Goal: Information Seeking & Learning: Learn about a topic

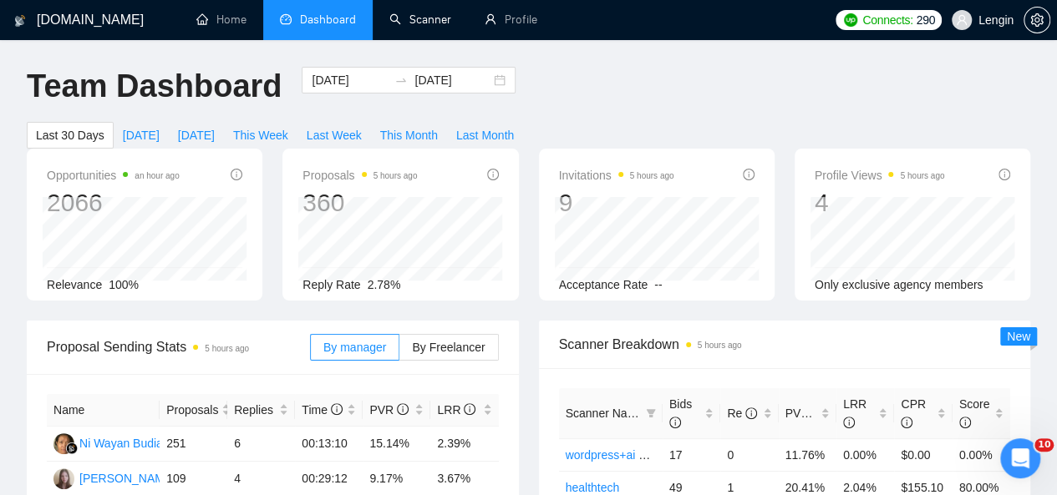
click at [430, 23] on link "Scanner" at bounding box center [420, 20] width 62 height 14
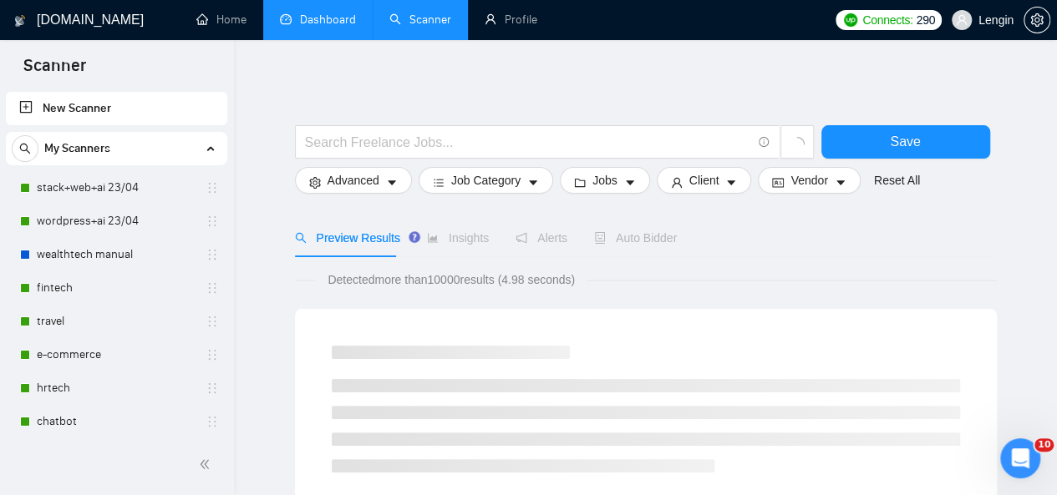
click at [292, 18] on link "Dashboard" at bounding box center [318, 20] width 76 height 14
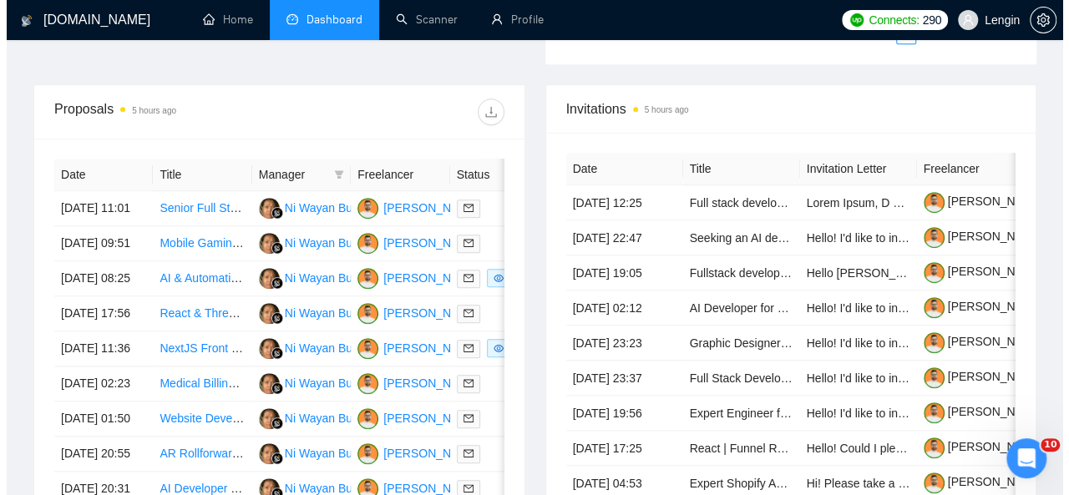
scroll to position [618, 0]
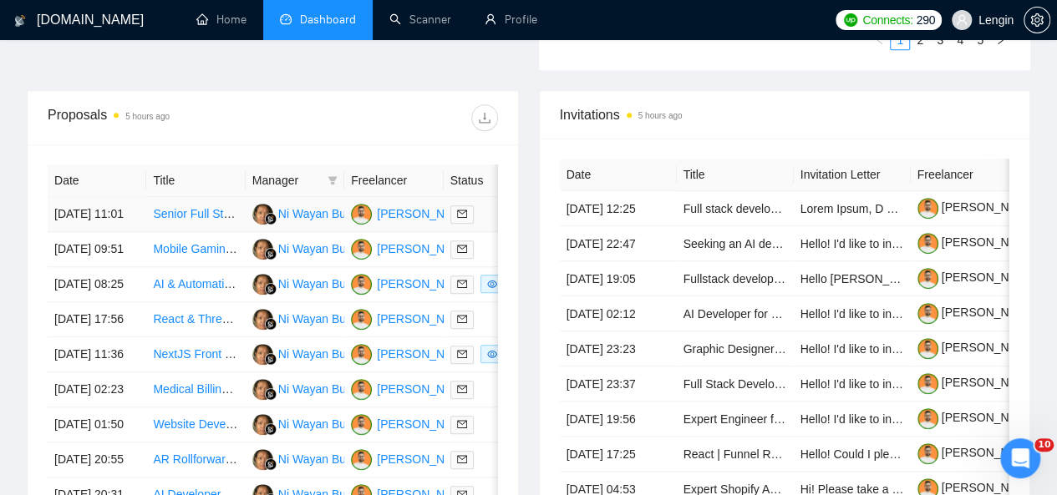
click at [207, 210] on td "Senior Full Stack Developer for E-commerce Website" at bounding box center [195, 214] width 99 height 35
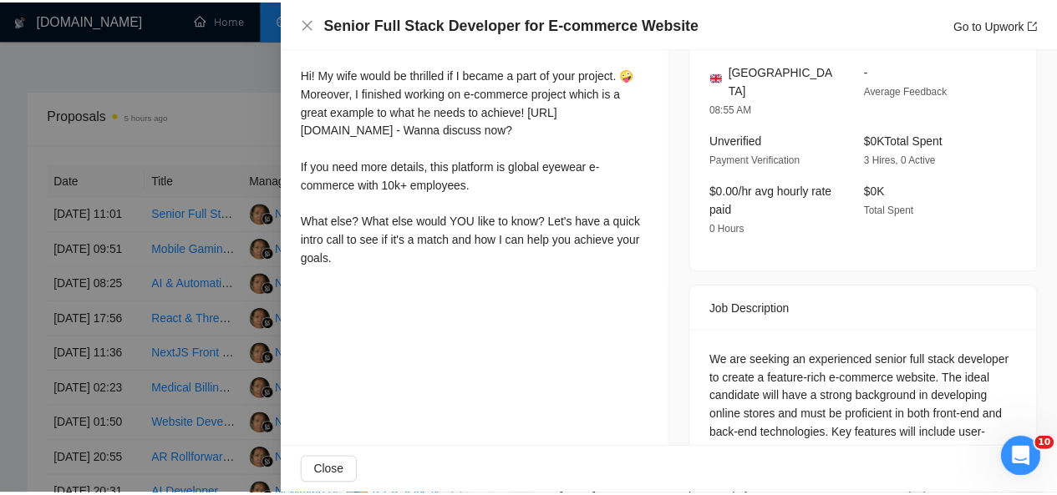
scroll to position [560, 0]
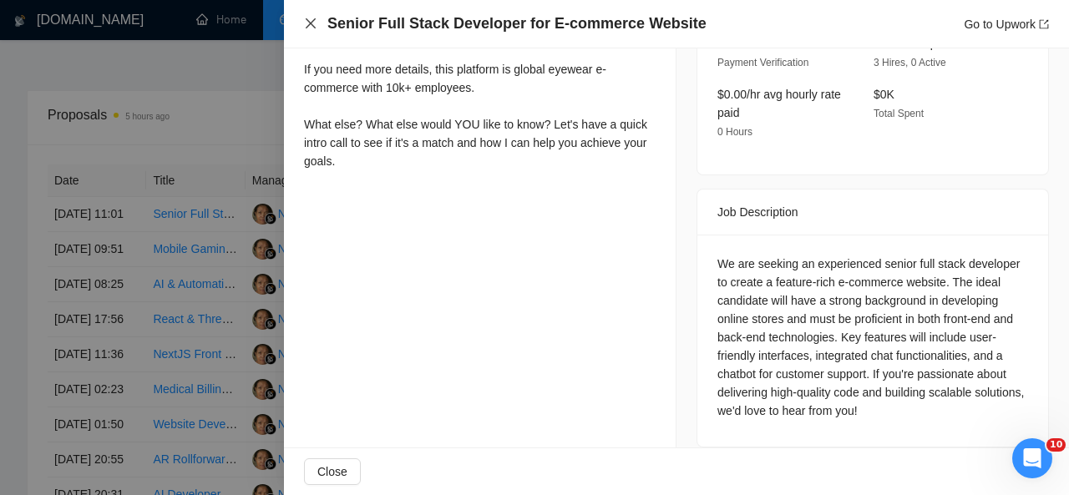
click at [308, 26] on icon "close" at bounding box center [311, 23] width 10 height 10
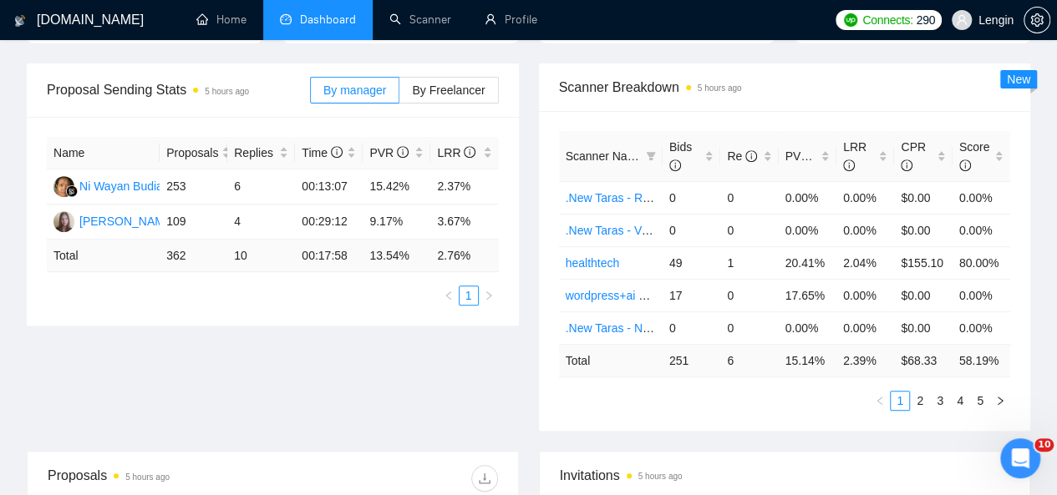
scroll to position [0, 0]
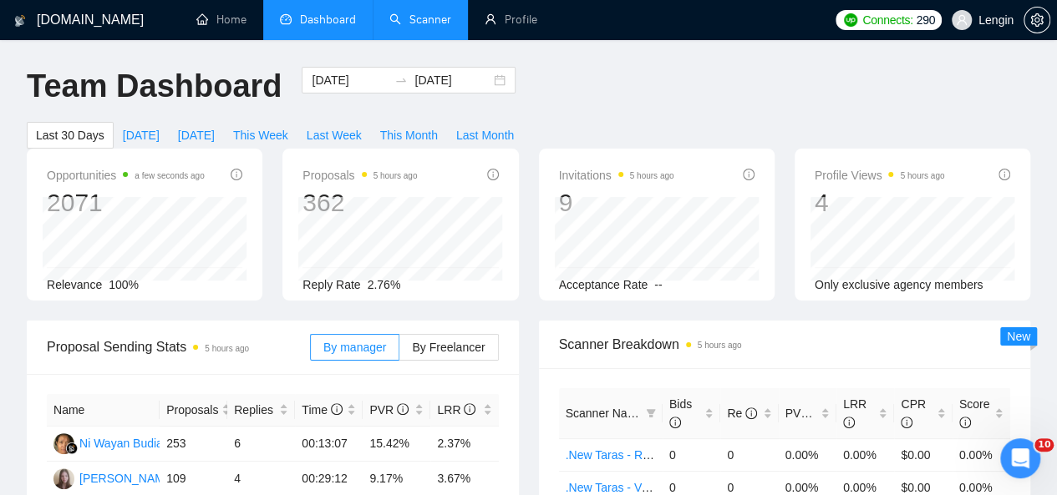
click at [404, 27] on link "Scanner" at bounding box center [420, 20] width 62 height 14
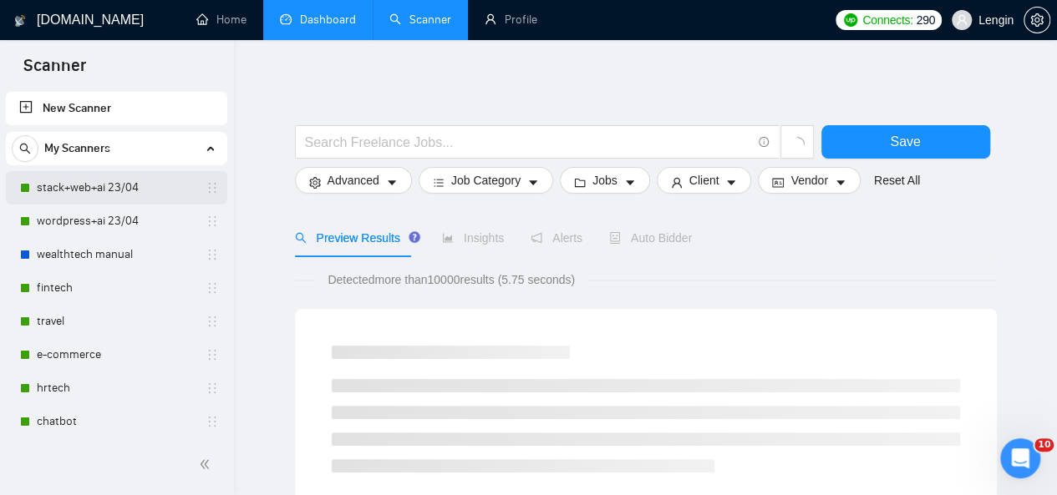
click at [152, 198] on link "stack+web+ai 23/04" at bounding box center [116, 187] width 159 height 33
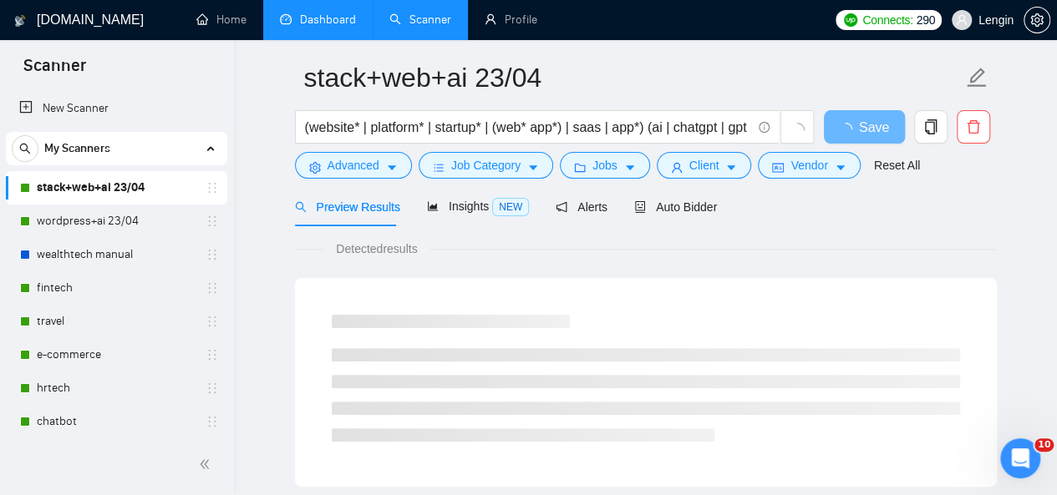
scroll to position [56, 0]
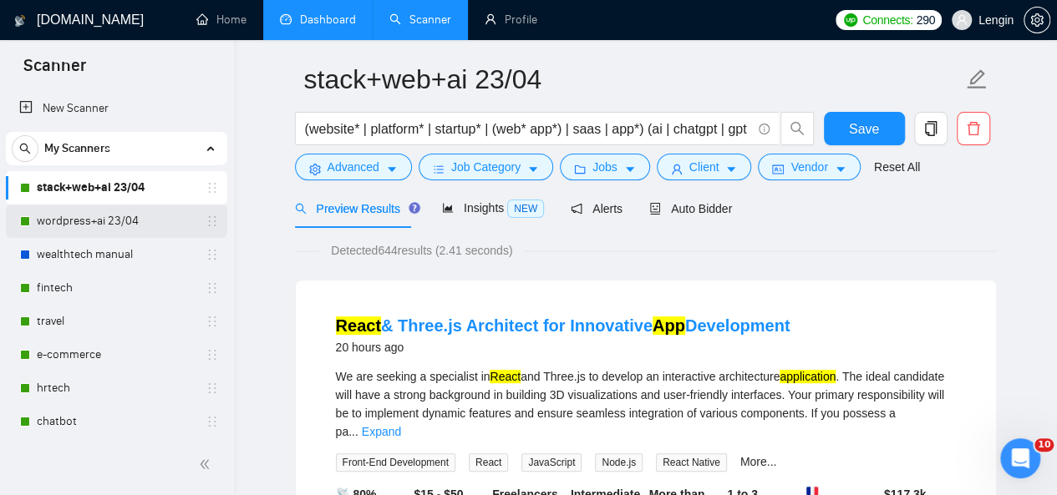
click at [108, 231] on link "wordpress+ai 23/04" at bounding box center [116, 221] width 159 height 33
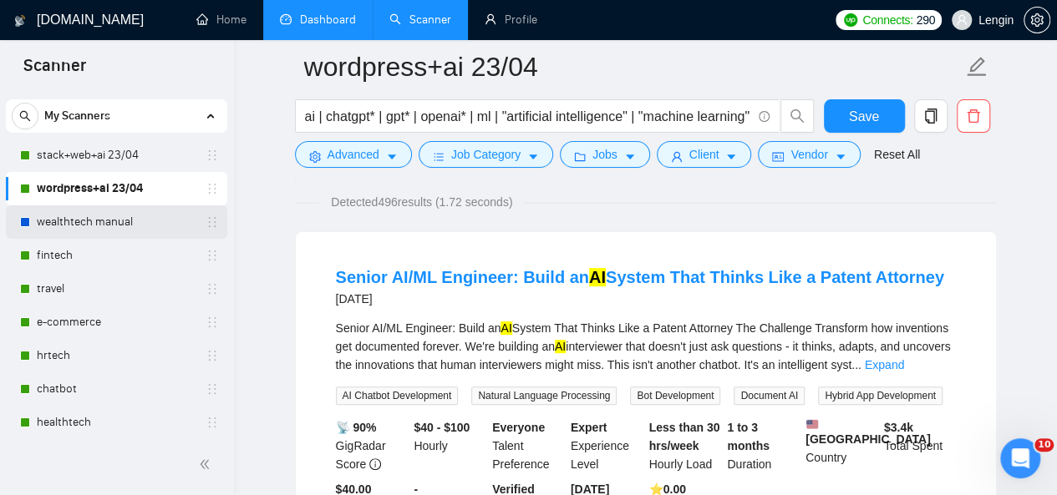
scroll to position [46, 0]
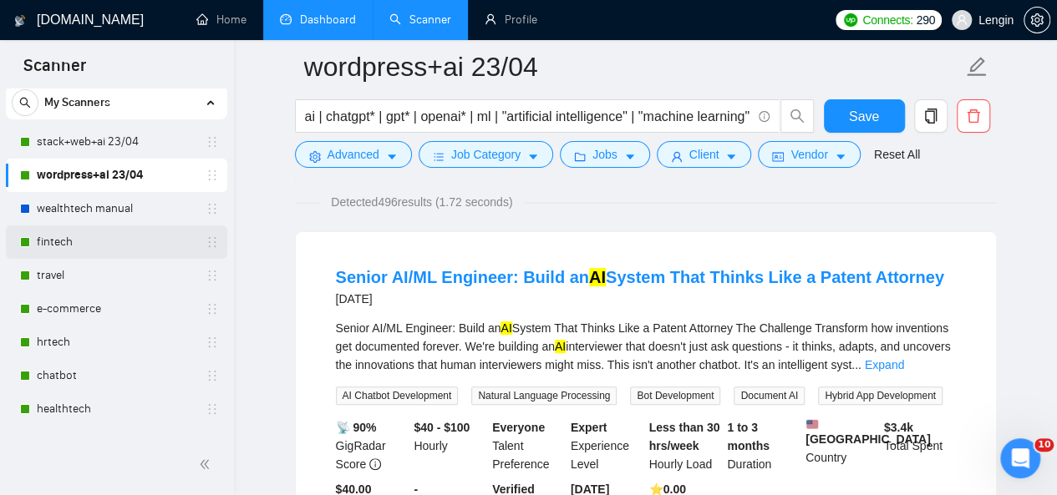
click at [68, 249] on link "fintech" at bounding box center [116, 242] width 159 height 33
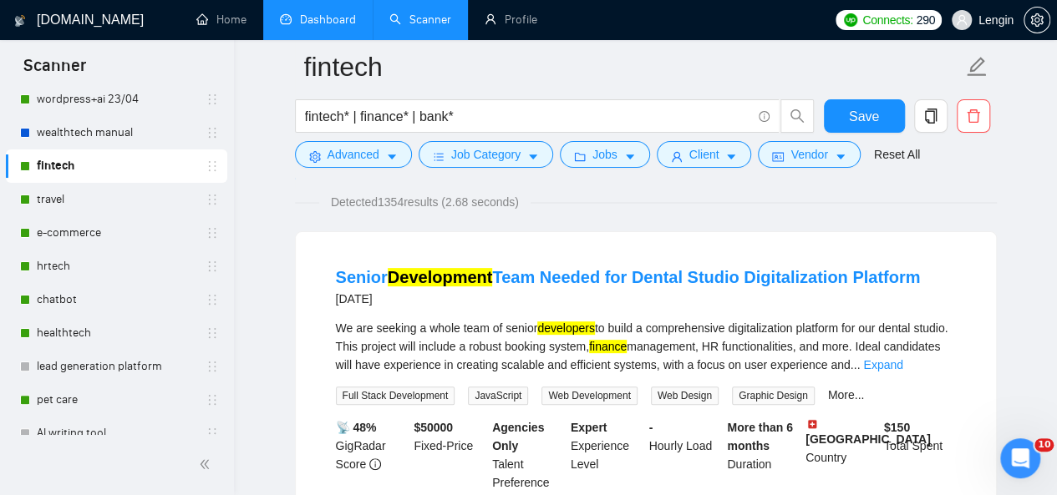
scroll to position [123, 0]
click at [75, 194] on link "travel" at bounding box center [116, 198] width 159 height 33
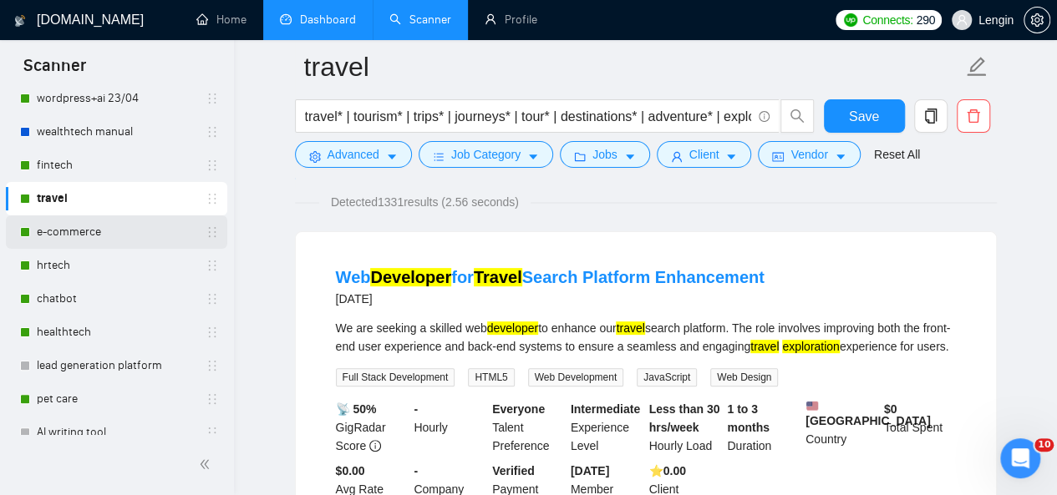
click at [115, 221] on link "e-commerce" at bounding box center [116, 232] width 159 height 33
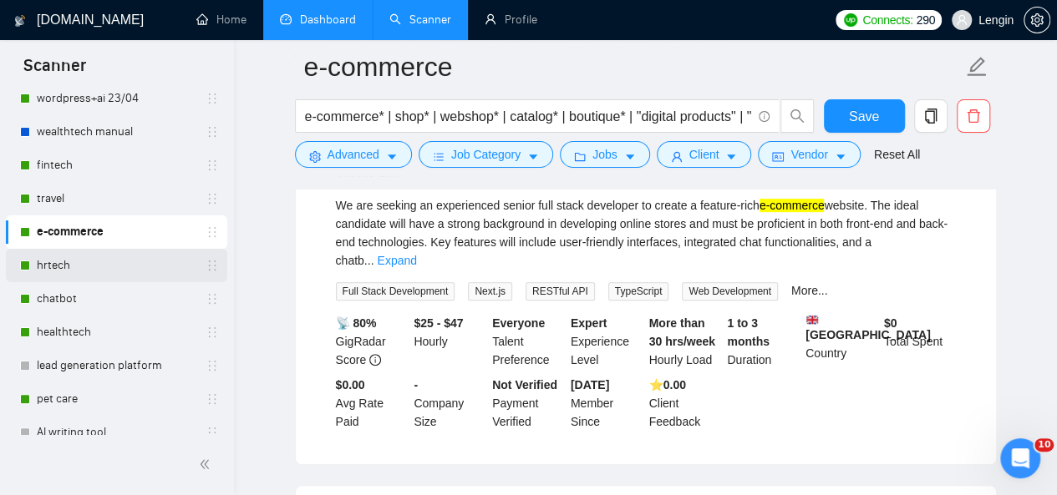
scroll to position [238, 0]
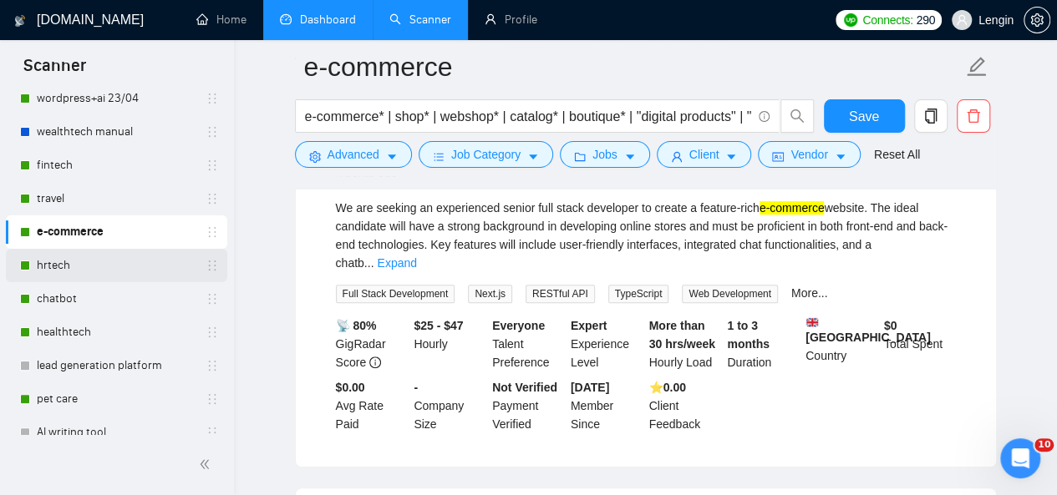
click at [74, 263] on link "hrtech" at bounding box center [116, 265] width 159 height 33
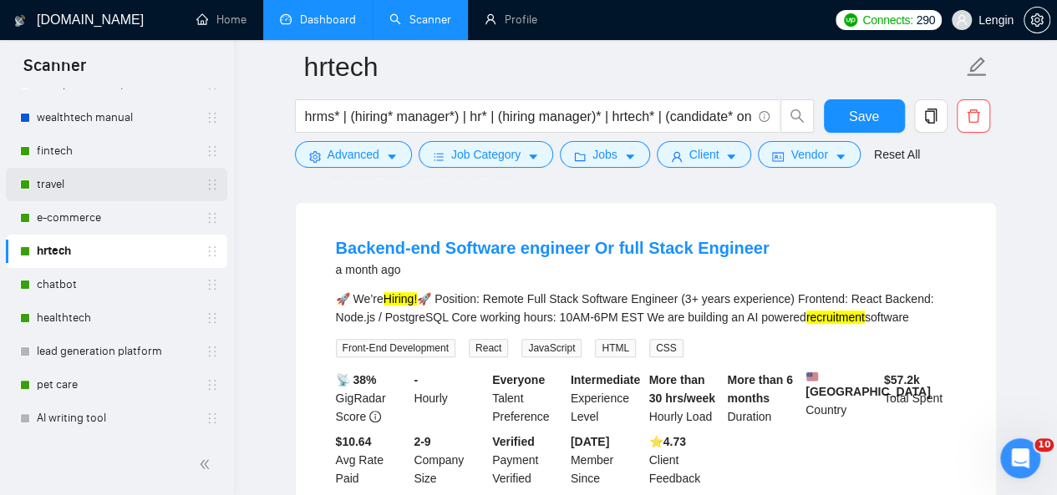
scroll to position [162, 0]
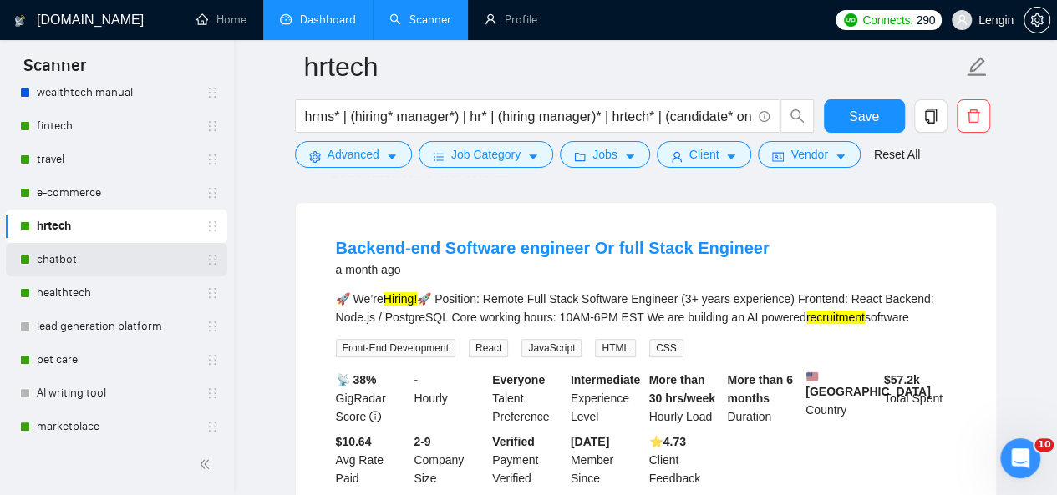
click at [101, 258] on link "chatbot" at bounding box center [116, 259] width 159 height 33
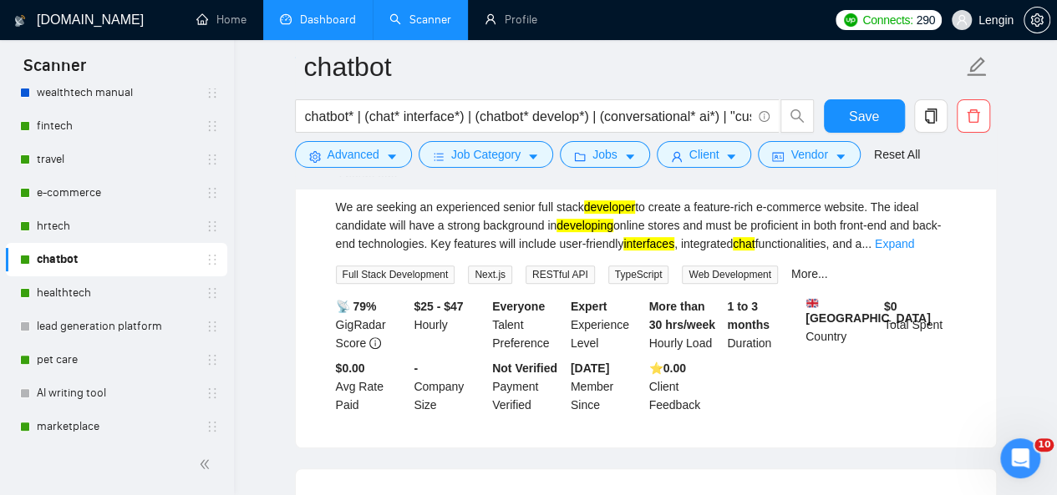
scroll to position [371, 0]
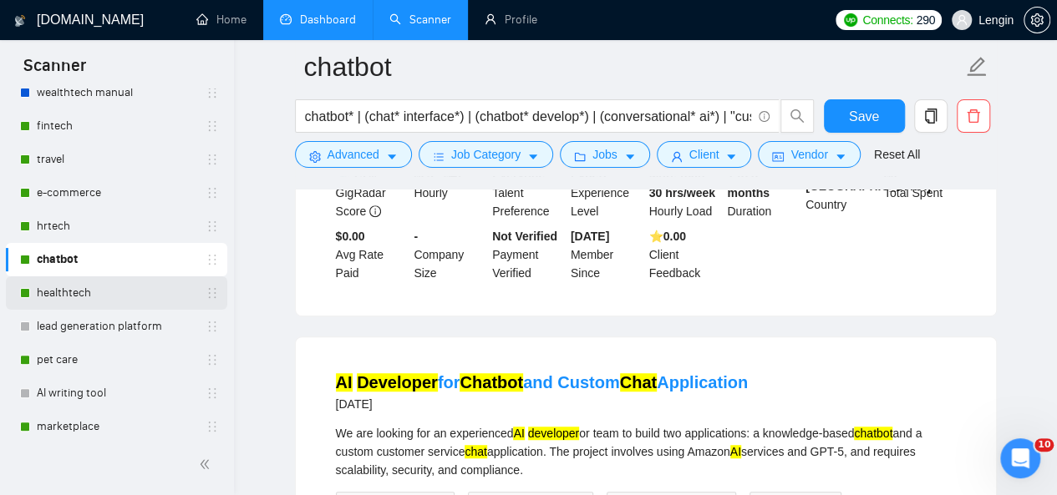
click at [92, 302] on link "healthtech" at bounding box center [116, 292] width 159 height 33
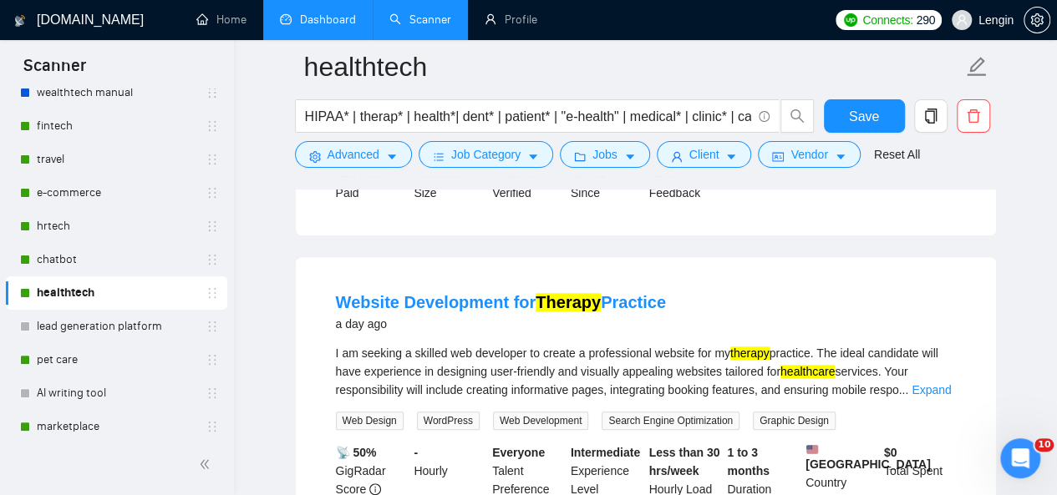
scroll to position [500, 0]
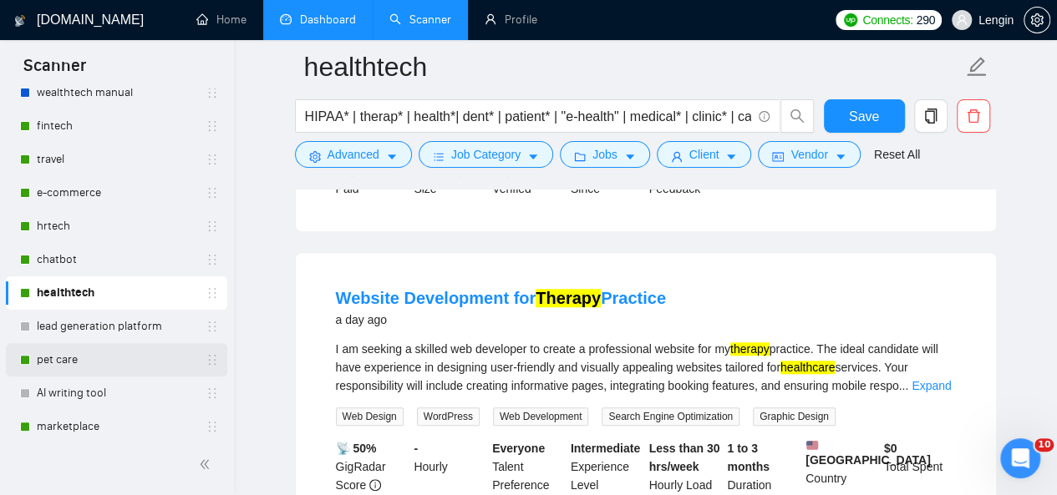
click at [82, 355] on link "pet care" at bounding box center [116, 359] width 159 height 33
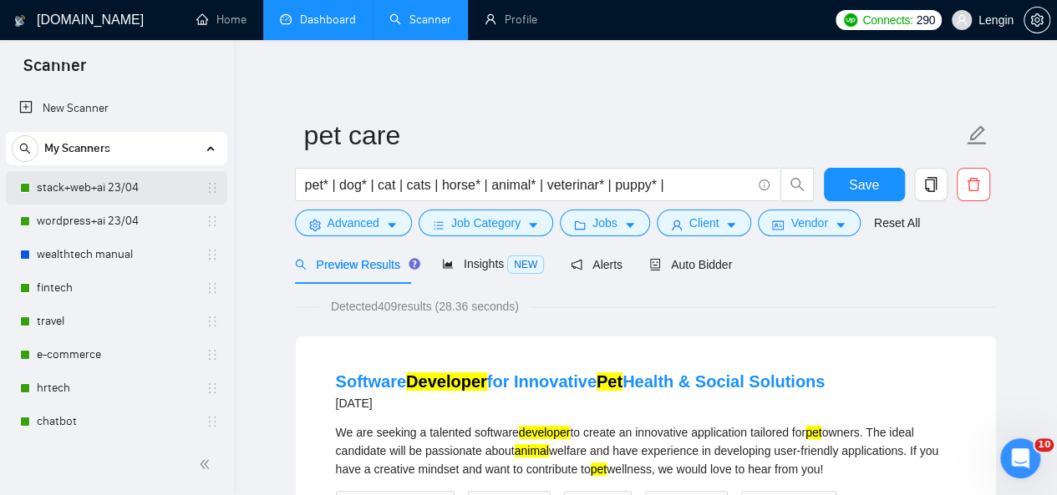
click at [88, 183] on link "stack+web+ai 23/04" at bounding box center [116, 187] width 159 height 33
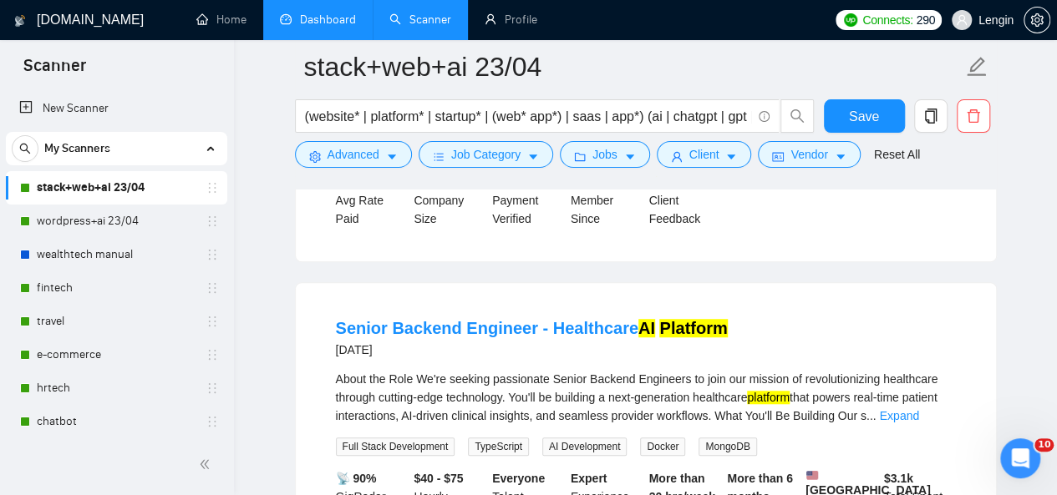
scroll to position [463, 0]
click at [112, 206] on link "wordpress+ai 23/04" at bounding box center [116, 221] width 159 height 33
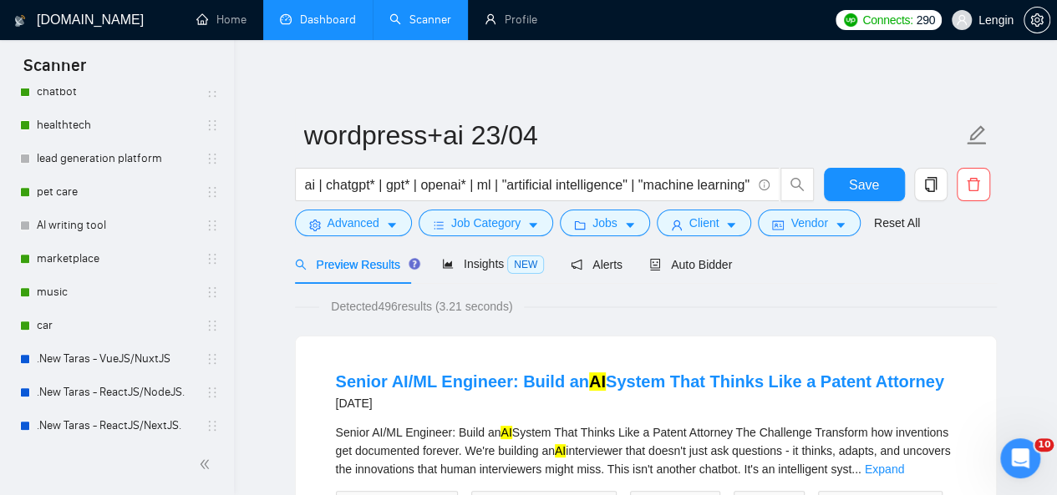
scroll to position [329, 0]
click at [92, 315] on link "car" at bounding box center [116, 326] width 159 height 33
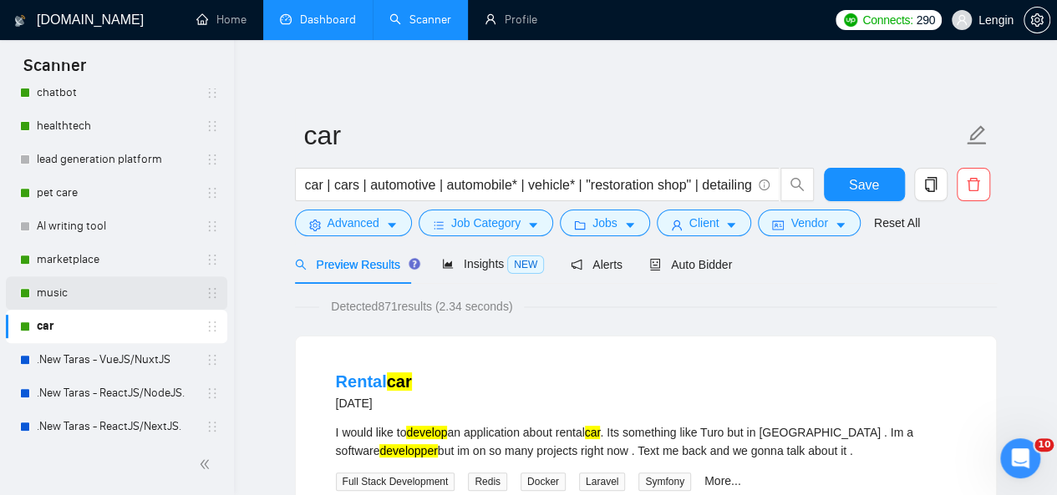
click at [130, 298] on link "music" at bounding box center [116, 292] width 159 height 33
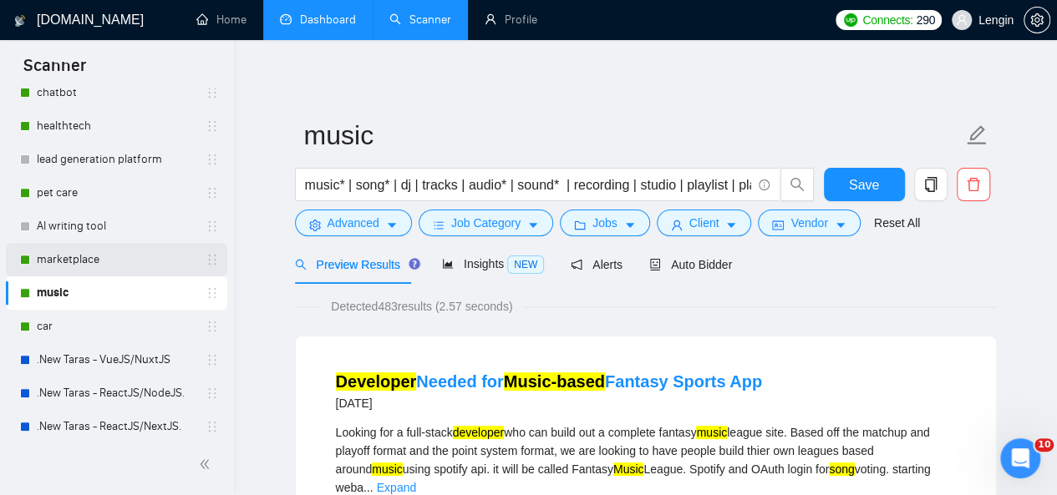
click at [112, 255] on link "marketplace" at bounding box center [116, 259] width 159 height 33
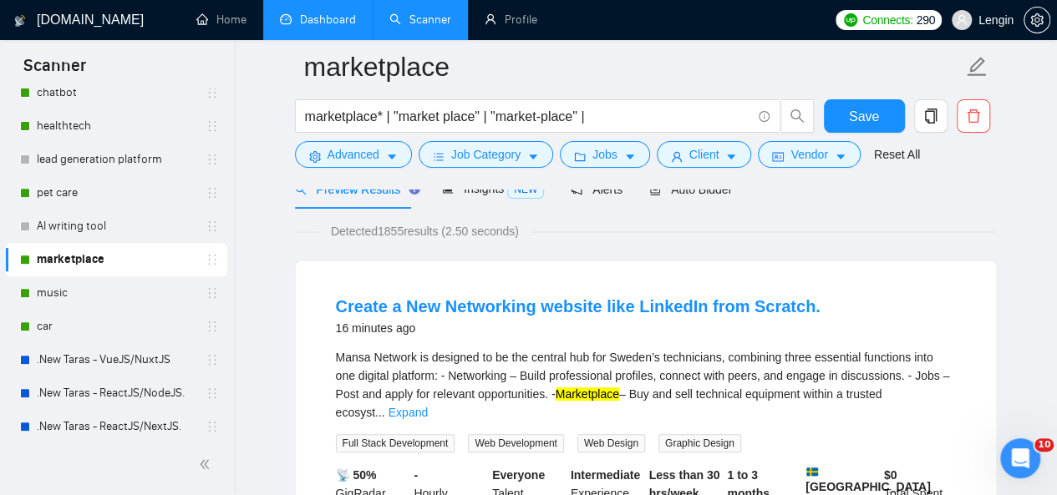
scroll to position [89, 0]
click at [428, 406] on link "Expand" at bounding box center [407, 412] width 39 height 13
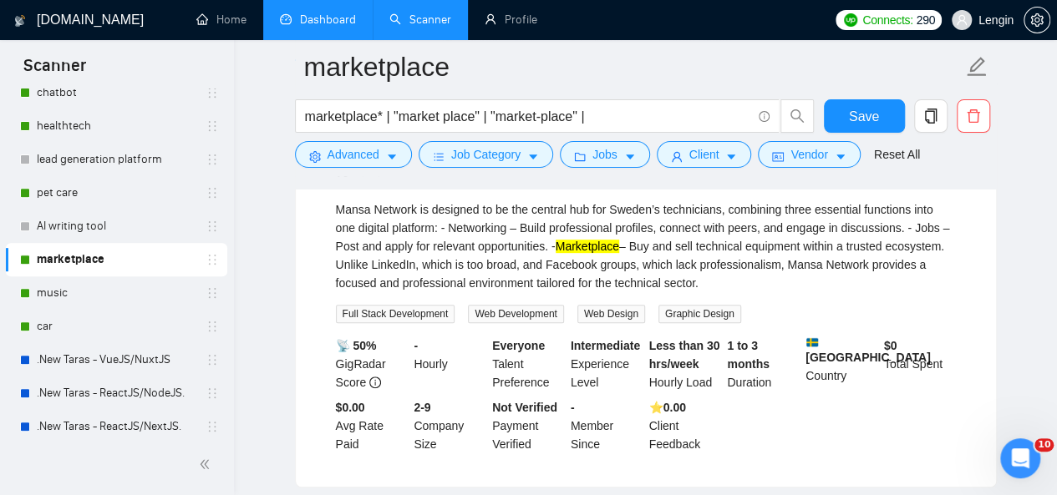
scroll to position [178, 0]
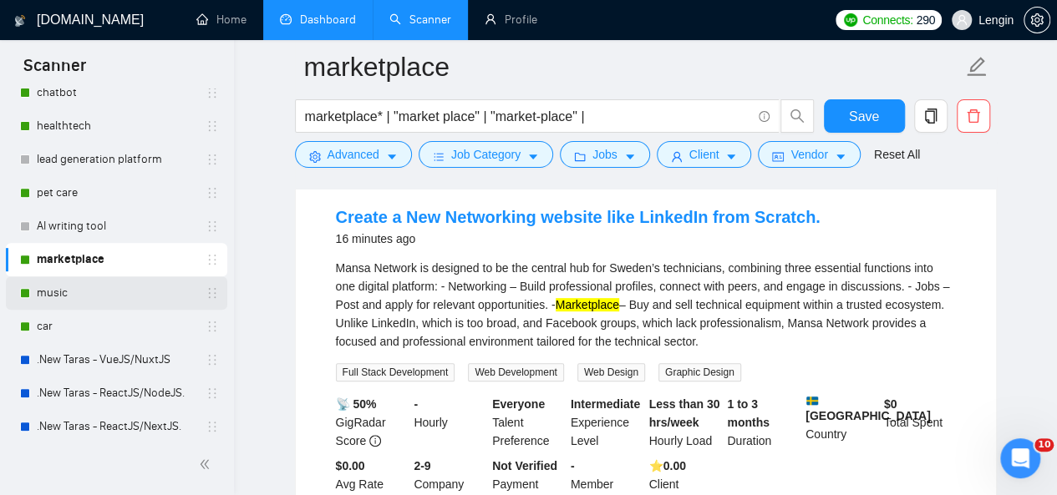
click at [95, 292] on link "music" at bounding box center [116, 292] width 159 height 33
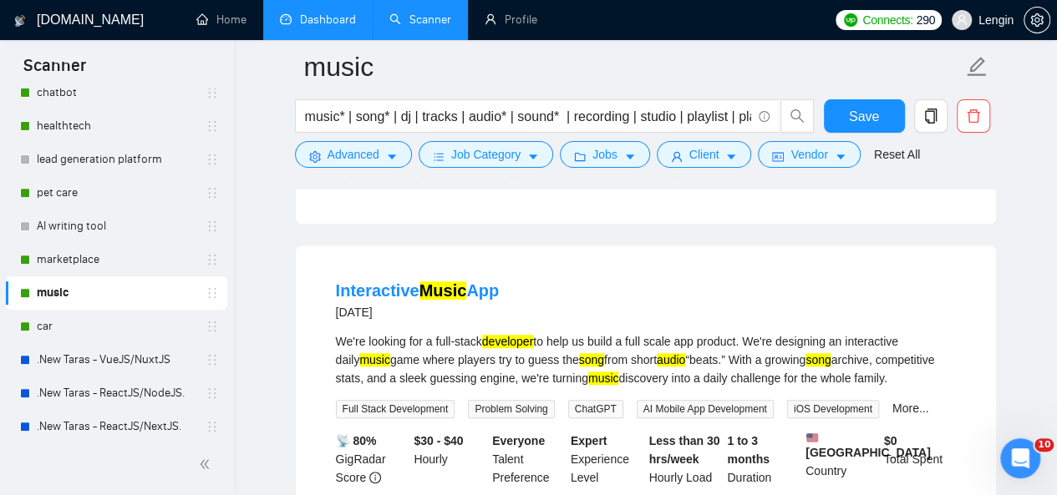
scroll to position [487, 0]
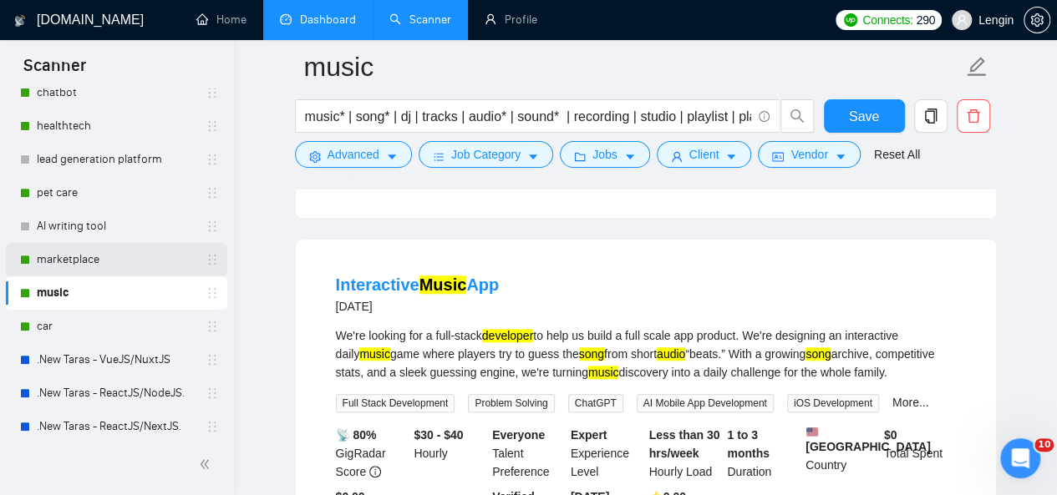
click at [104, 261] on link "marketplace" at bounding box center [116, 259] width 159 height 33
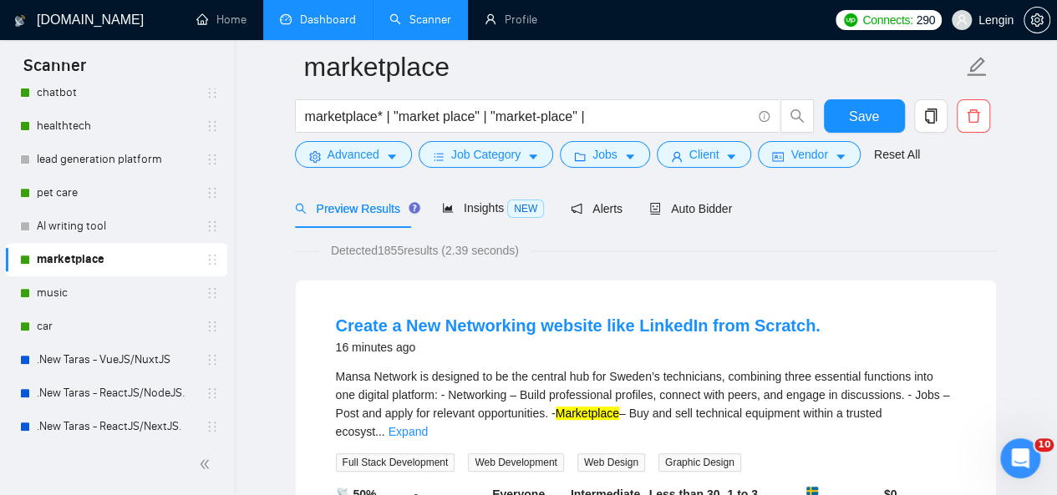
scroll to position [89, 0]
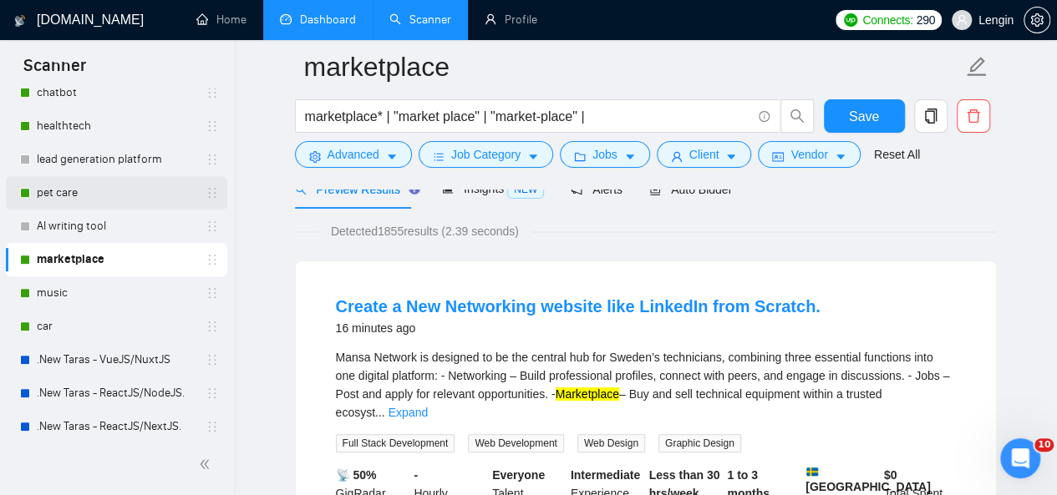
click at [90, 208] on link "pet care" at bounding box center [116, 192] width 159 height 33
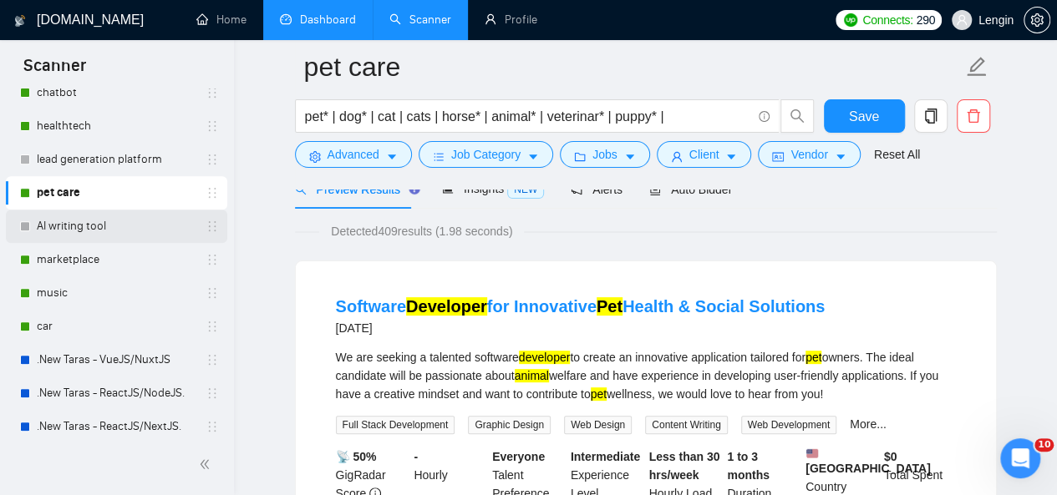
scroll to position [212, 0]
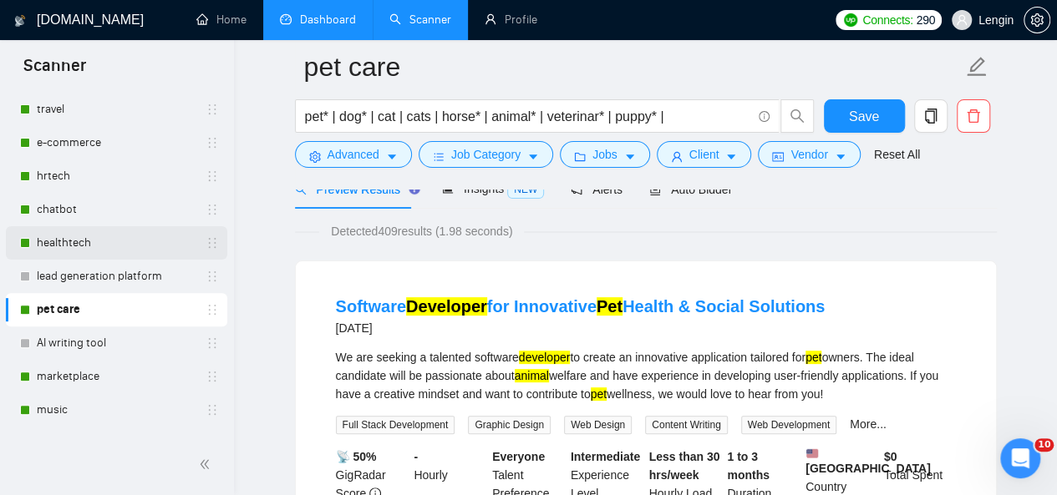
click at [99, 246] on link "healthtech" at bounding box center [116, 242] width 159 height 33
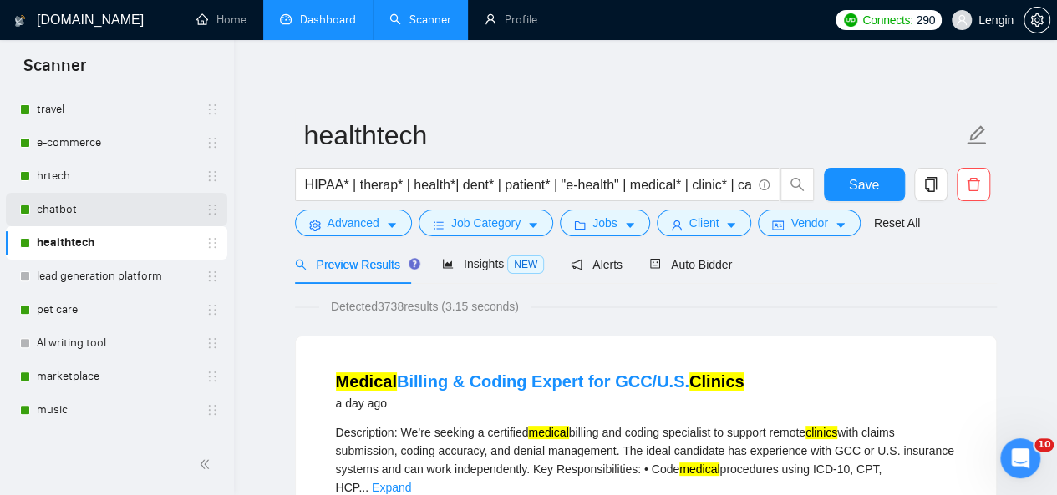
click at [114, 225] on link "chatbot" at bounding box center [116, 209] width 159 height 33
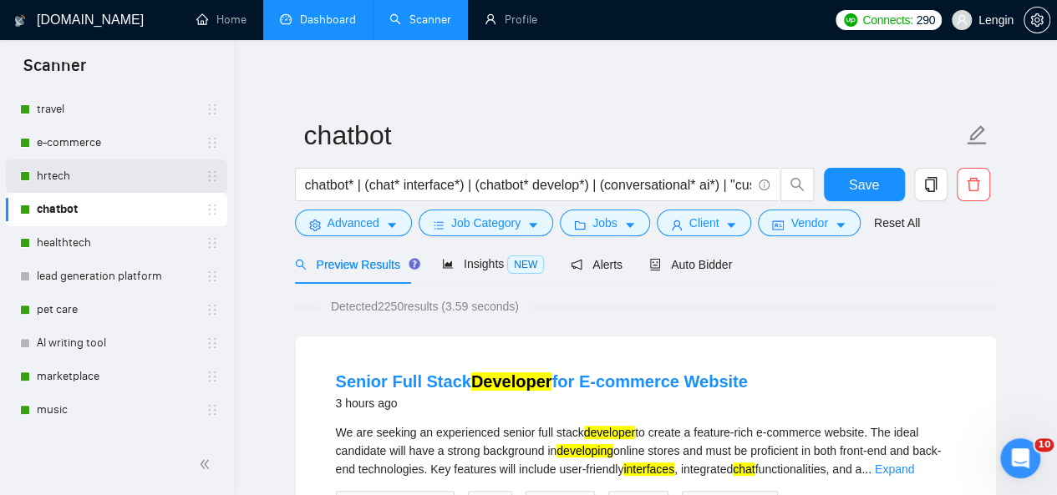
click at [97, 190] on link "hrtech" at bounding box center [116, 176] width 159 height 33
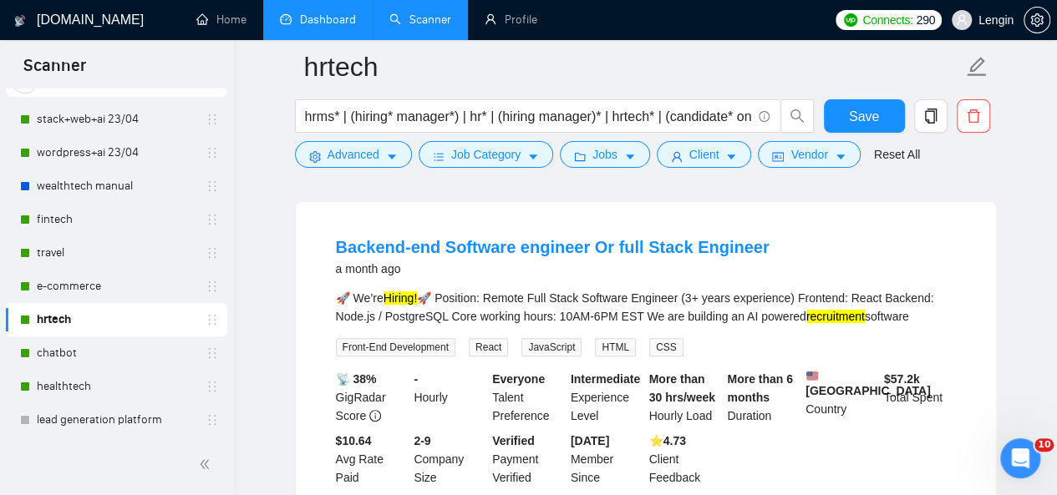
scroll to position [149, 0]
click at [103, 353] on link "chatbot" at bounding box center [116, 353] width 159 height 33
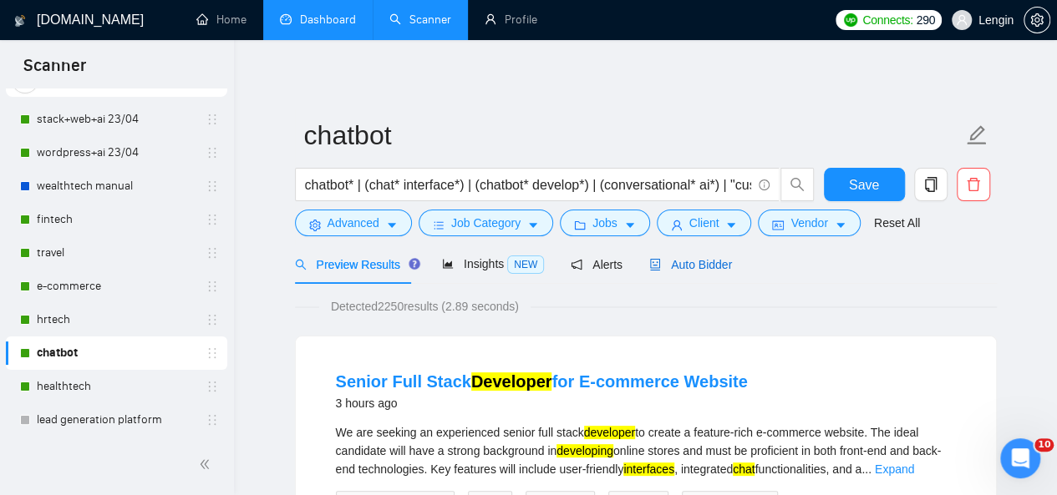
click at [692, 270] on span "Auto Bidder" at bounding box center [690, 264] width 83 height 13
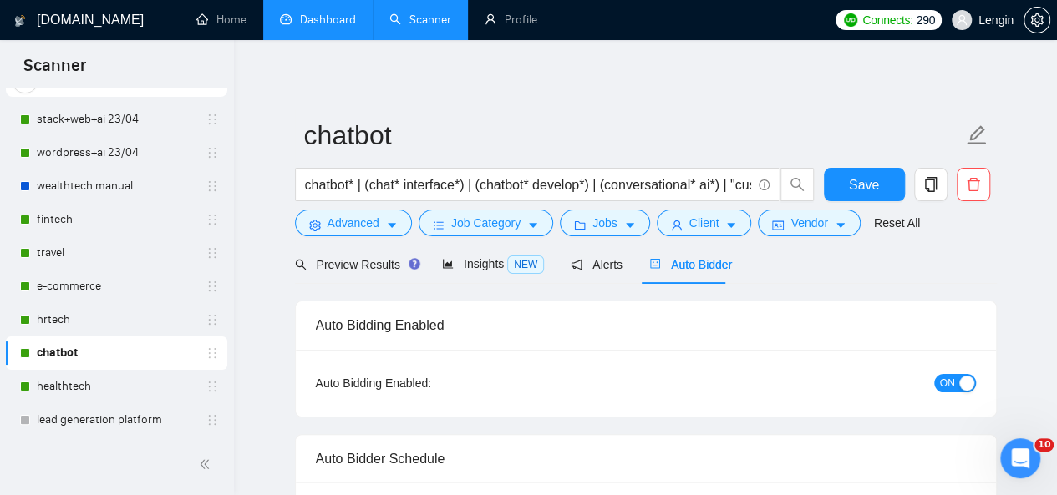
radio input "false"
radio input "true"
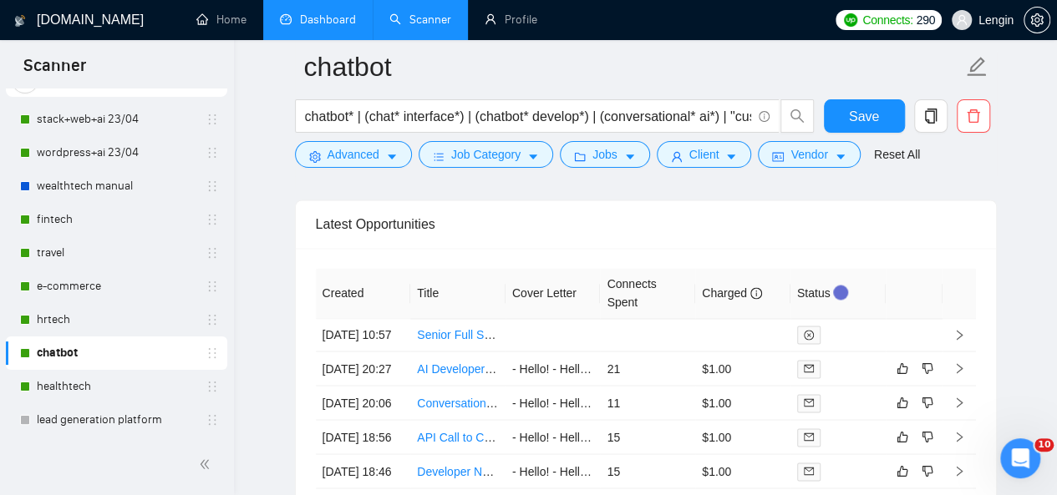
scroll to position [4408, 0]
click at [85, 288] on link "e-commerce" at bounding box center [116, 286] width 159 height 33
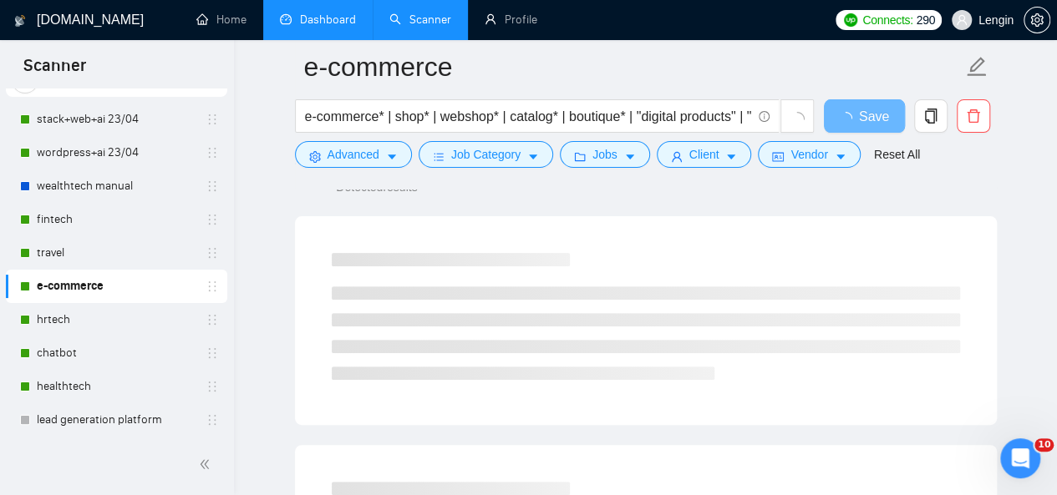
scroll to position [134, 0]
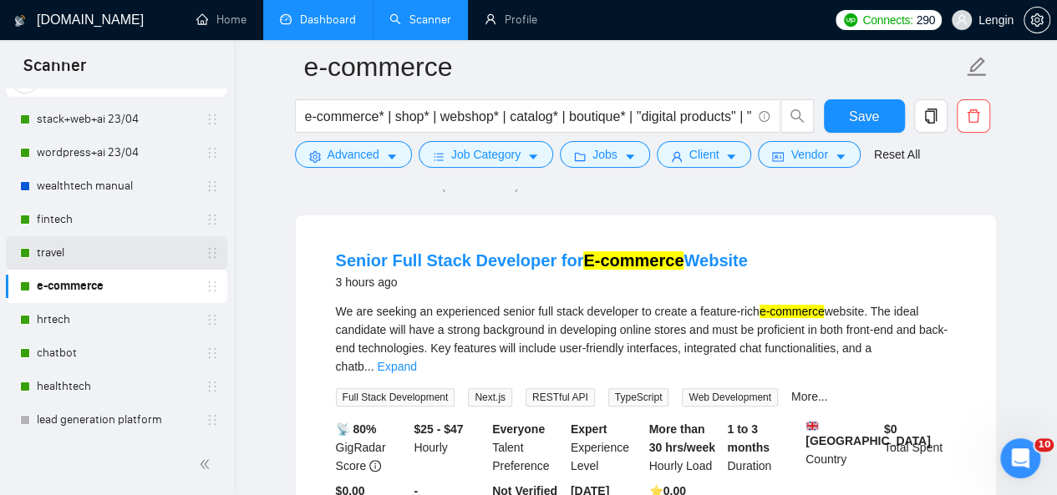
click at [71, 256] on link "travel" at bounding box center [116, 252] width 159 height 33
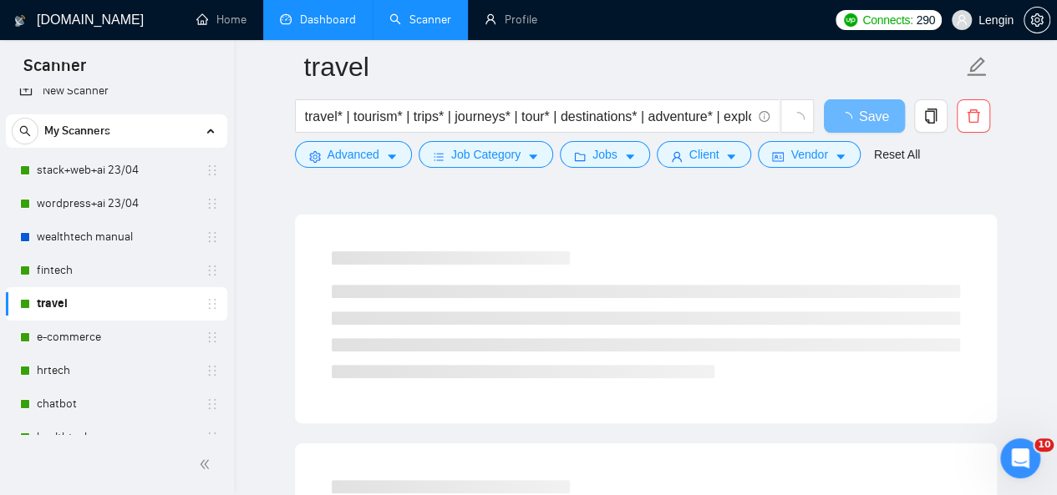
scroll to position [17, 0]
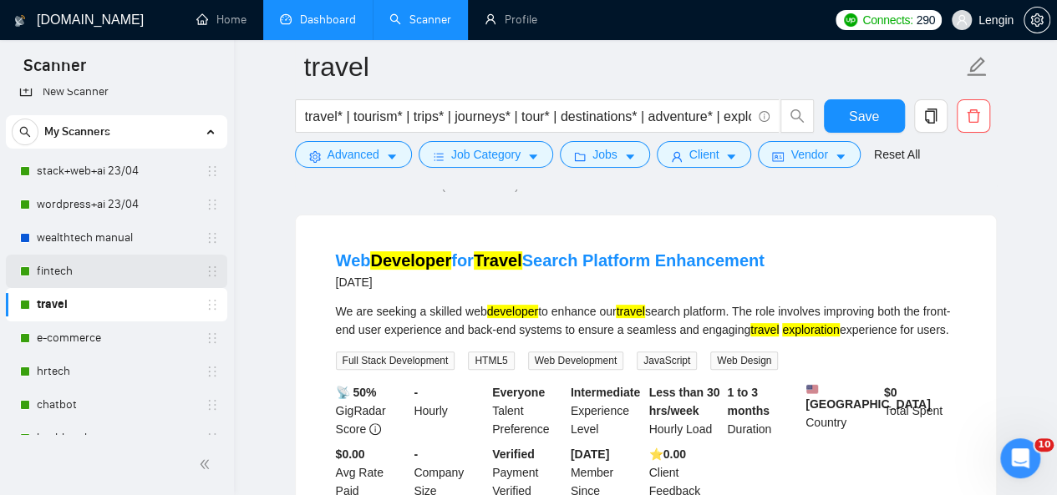
click at [108, 278] on link "fintech" at bounding box center [116, 271] width 159 height 33
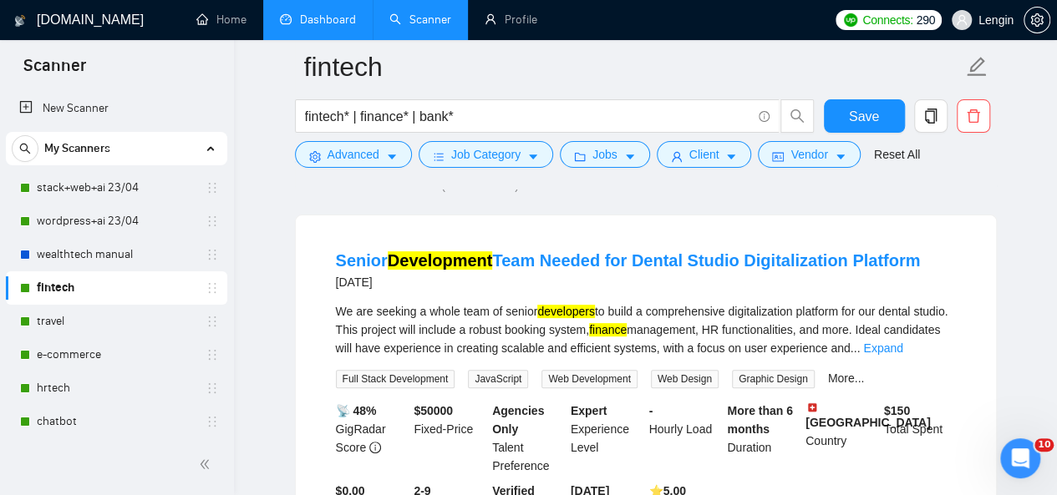
click at [313, 21] on link "Dashboard" at bounding box center [318, 20] width 76 height 14
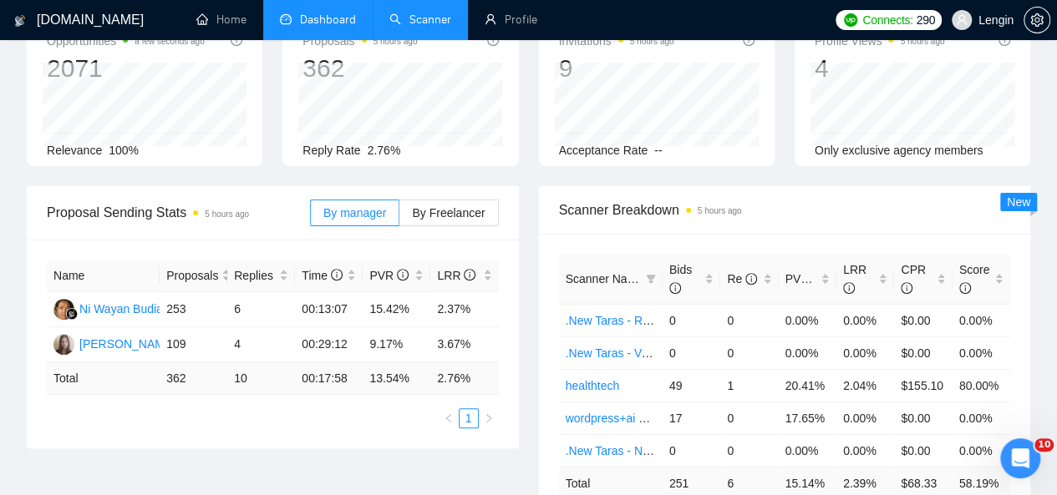
type input "[DATE]"
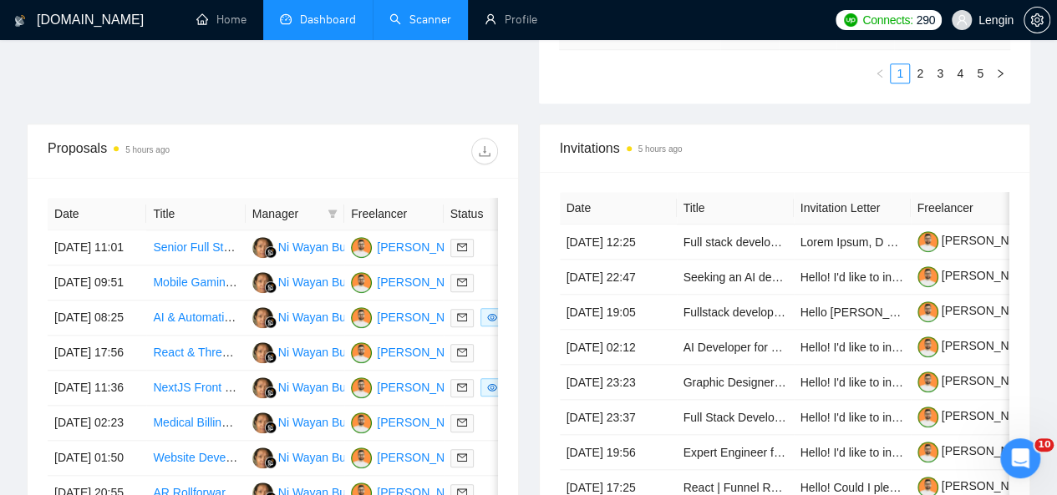
scroll to position [687, 0]
